Goal: Book appointment/travel/reservation

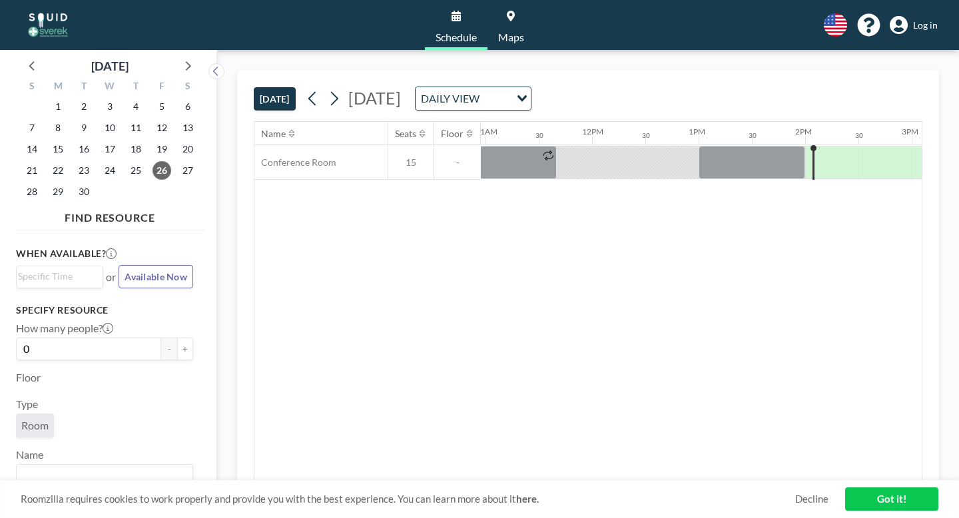
scroll to position [0, 1169]
click at [815, 146] on div at bounding box center [836, 162] width 43 height 33
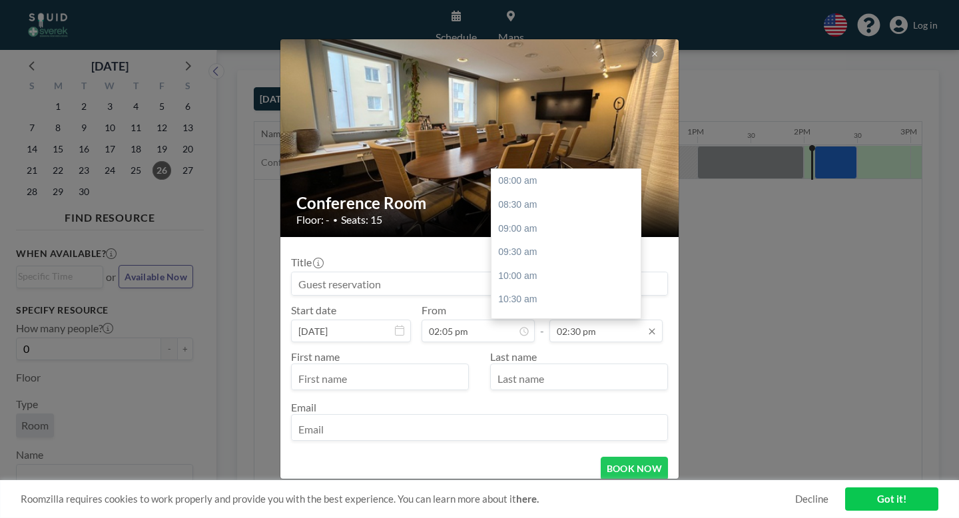
scroll to position [276, 0]
click at [599, 320] on input "02:30 pm" at bounding box center [606, 331] width 113 height 23
click at [548, 225] on div "03:00 pm" at bounding box center [566, 237] width 149 height 24
type input "03:00 pm"
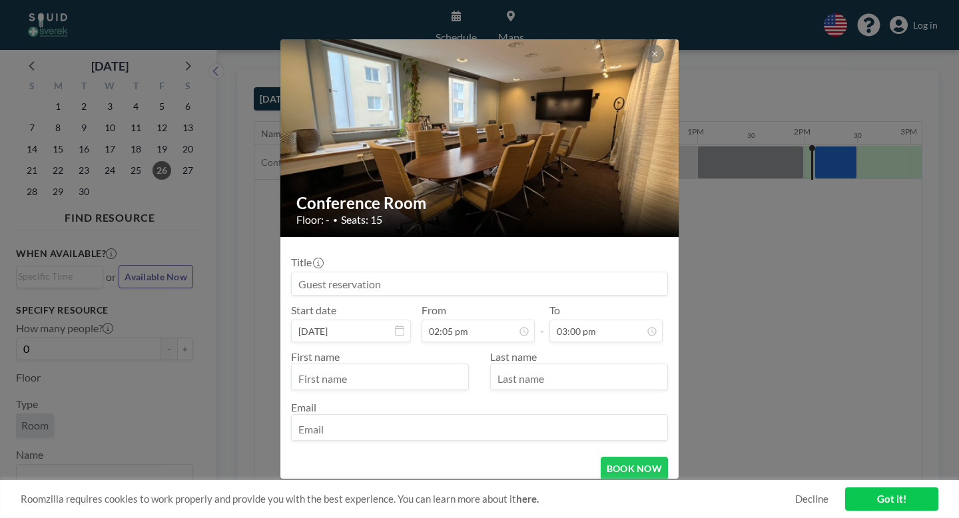
click at [396, 272] on input at bounding box center [480, 283] width 376 height 23
type input "[PERSON_NAME]"
click at [410, 367] on input "text" at bounding box center [380, 378] width 177 height 23
type input "[PERSON_NAME]"
click at [534, 367] on input "text" at bounding box center [579, 378] width 177 height 23
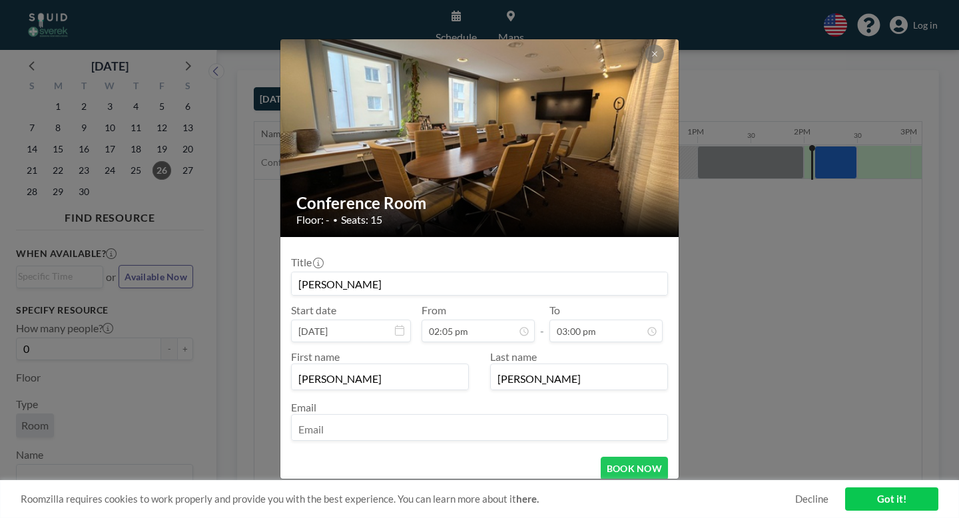
type input "[PERSON_NAME]"
click at [454, 418] on input "email" at bounding box center [480, 429] width 376 height 23
type input "[PERSON_NAME][EMAIL_ADDRESS][DOMAIN_NAME]"
click at [612, 457] on button "BOOK NOW" at bounding box center [634, 468] width 67 height 23
